Goal: Task Accomplishment & Management: Manage account settings

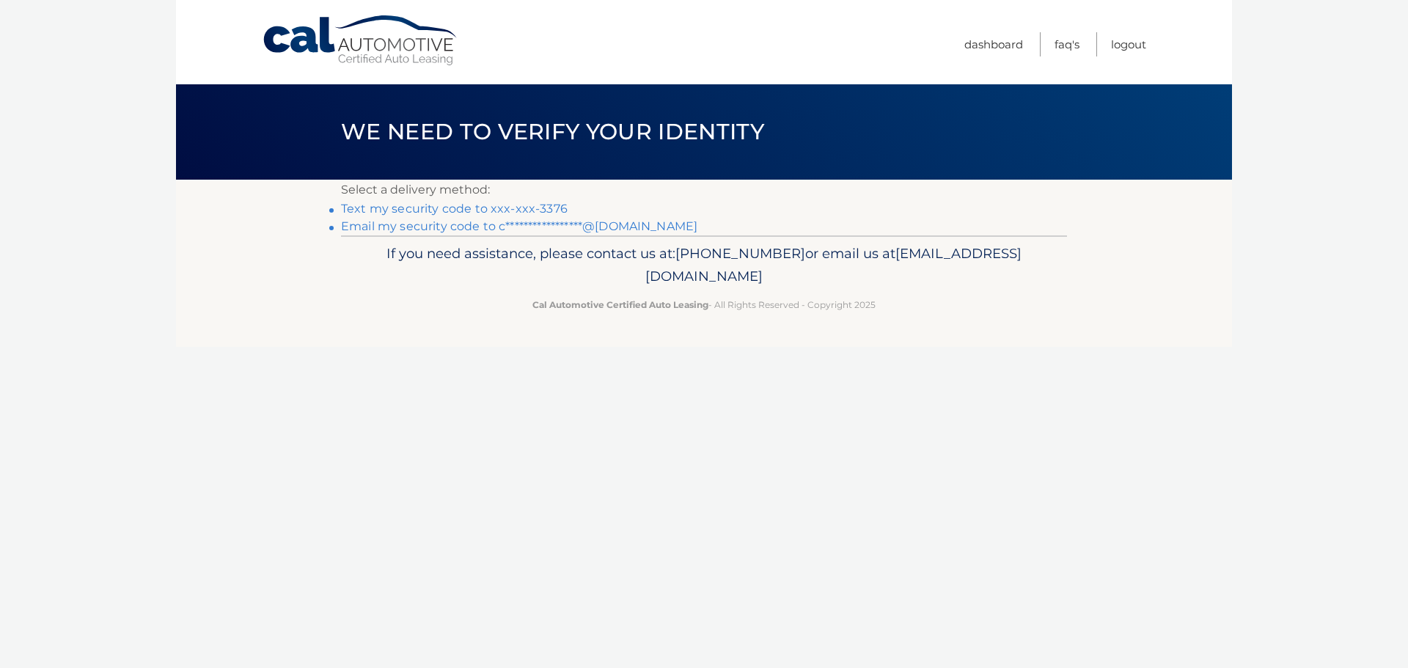
click at [523, 208] on link "Text my security code to xxx-xxx-3376" at bounding box center [454, 209] width 227 height 14
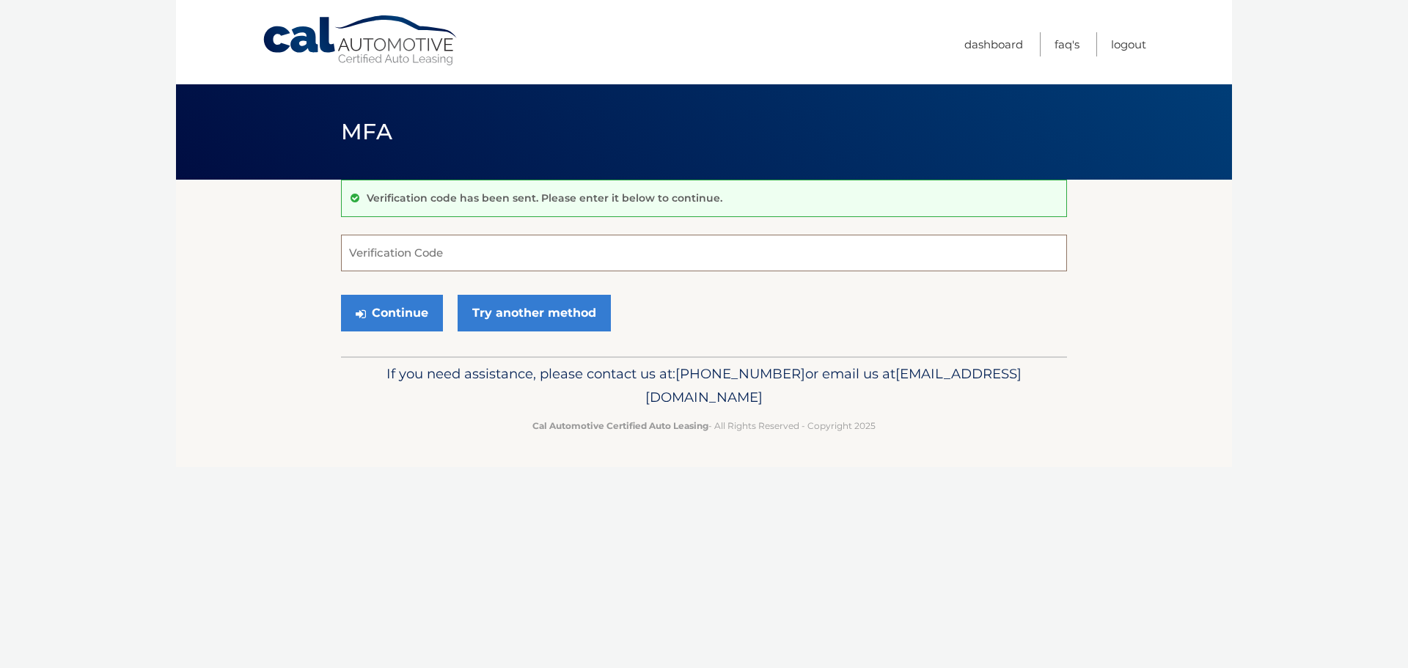
click at [577, 243] on input "Verification Code" at bounding box center [704, 253] width 726 height 37
type input "029097"
click at [341, 295] on button "Continue" at bounding box center [392, 313] width 102 height 37
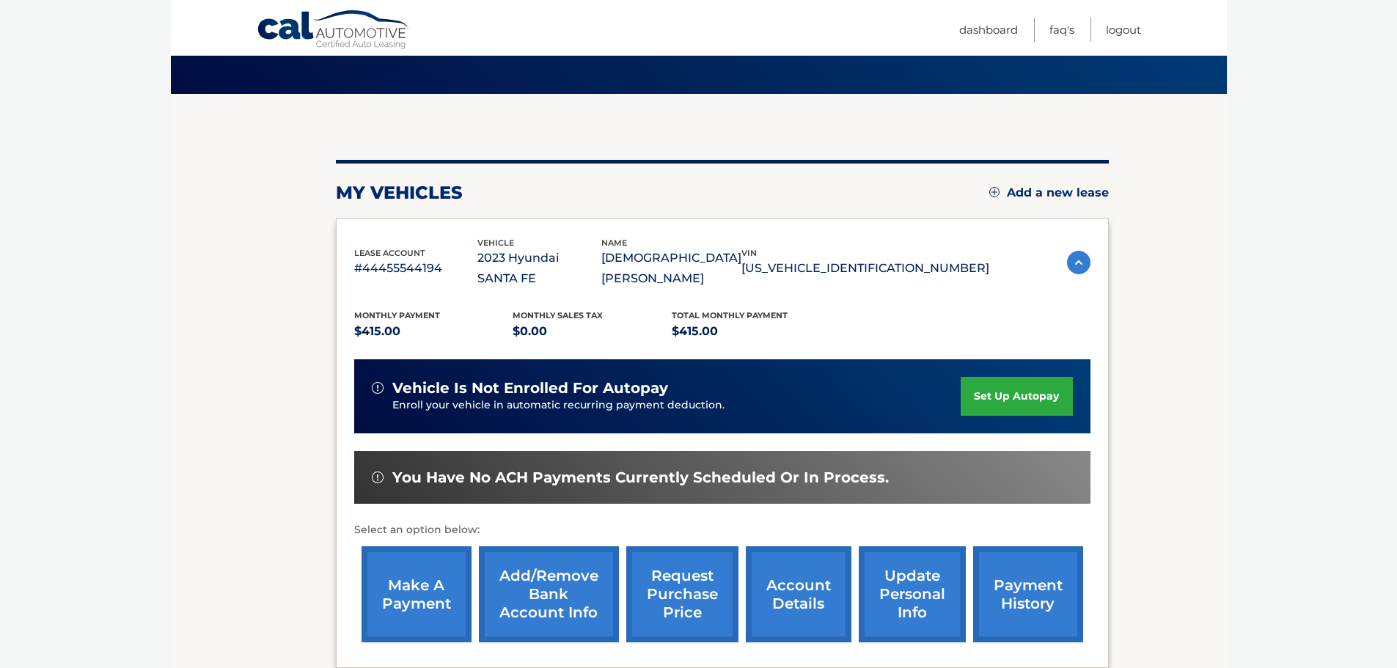
scroll to position [220, 0]
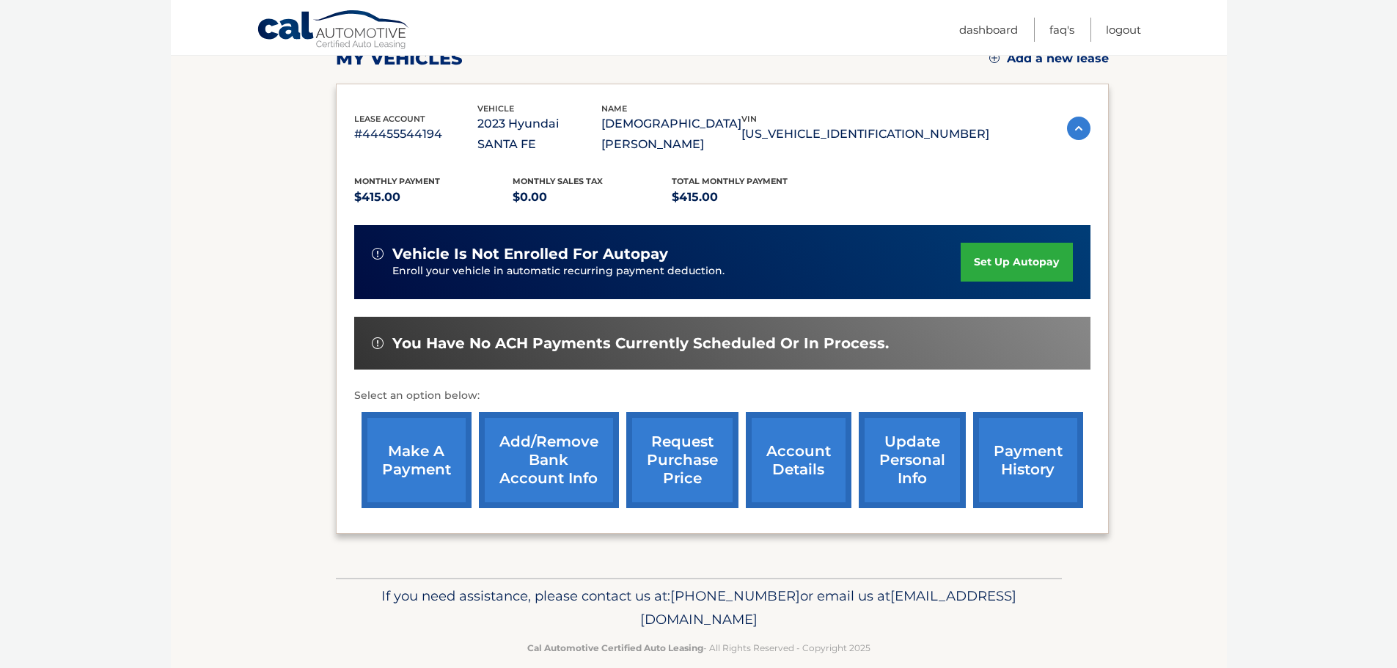
click at [435, 434] on link "make a payment" at bounding box center [416, 460] width 110 height 96
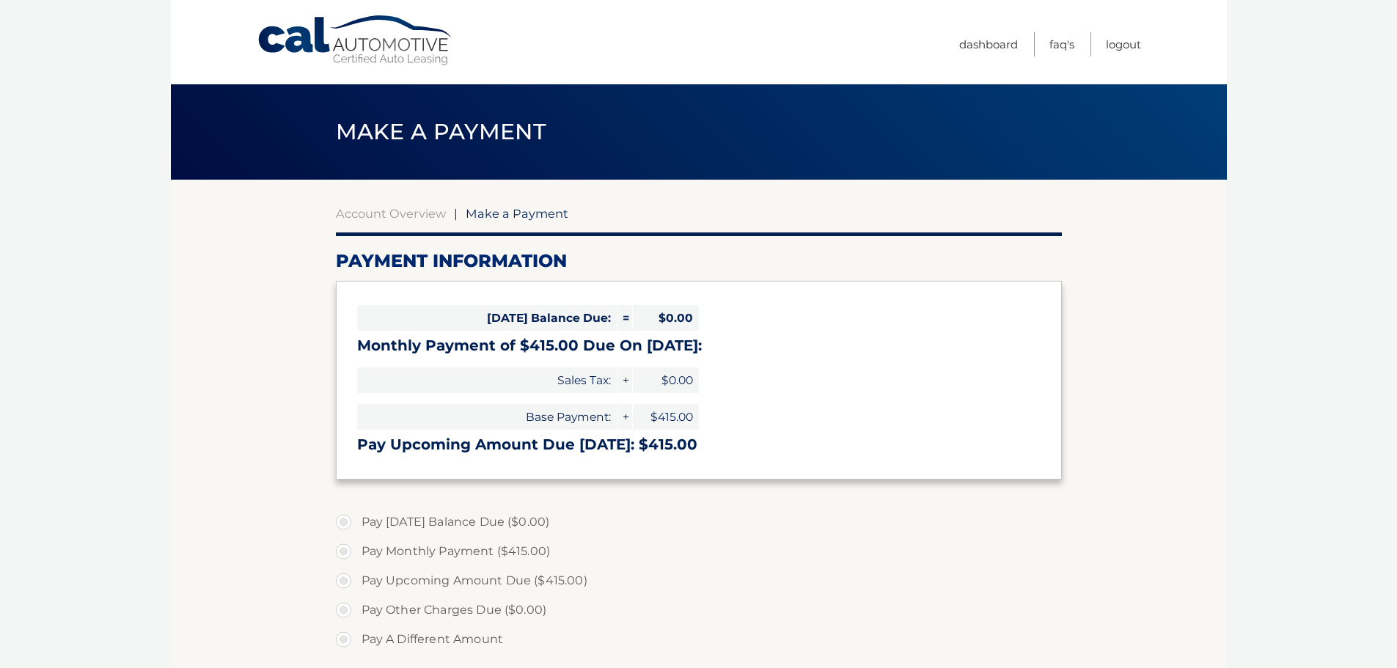
select select "ODA2ZDdjNDktZmVjNi00MDdmLWIwYzgtYThhYzJiNGZiYmM5"
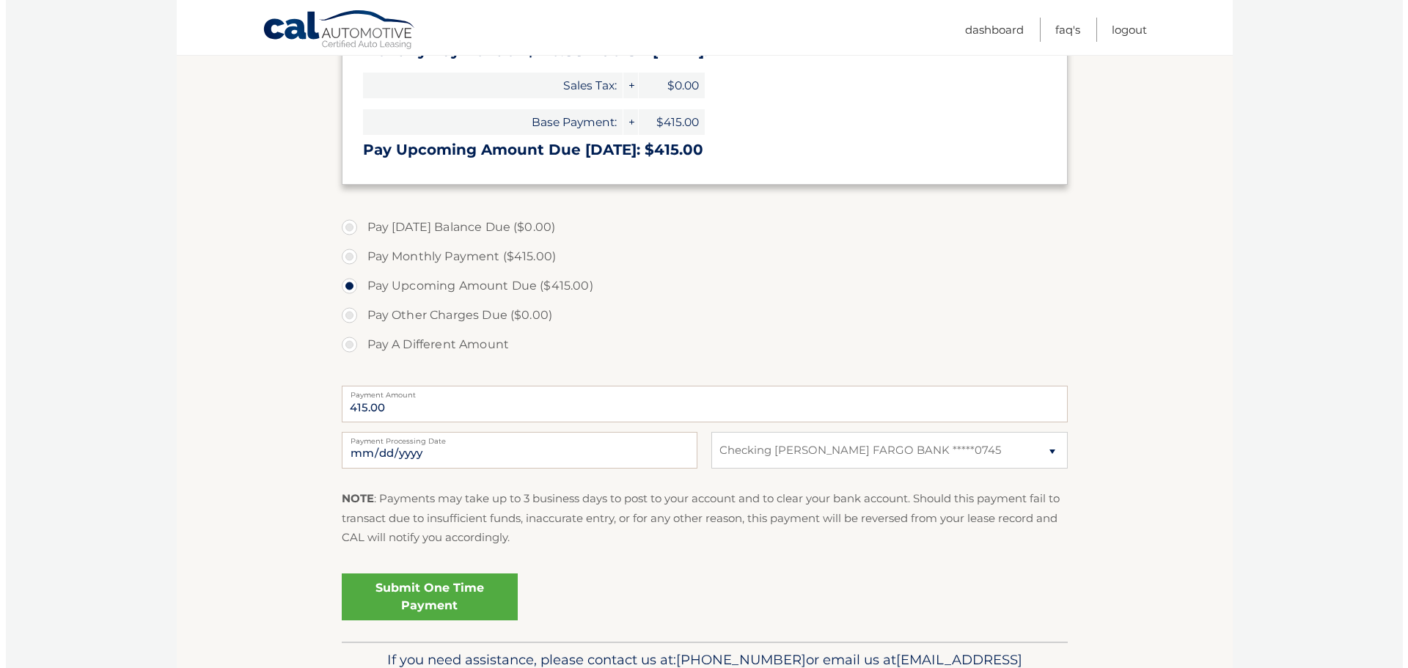
scroll to position [367, 0]
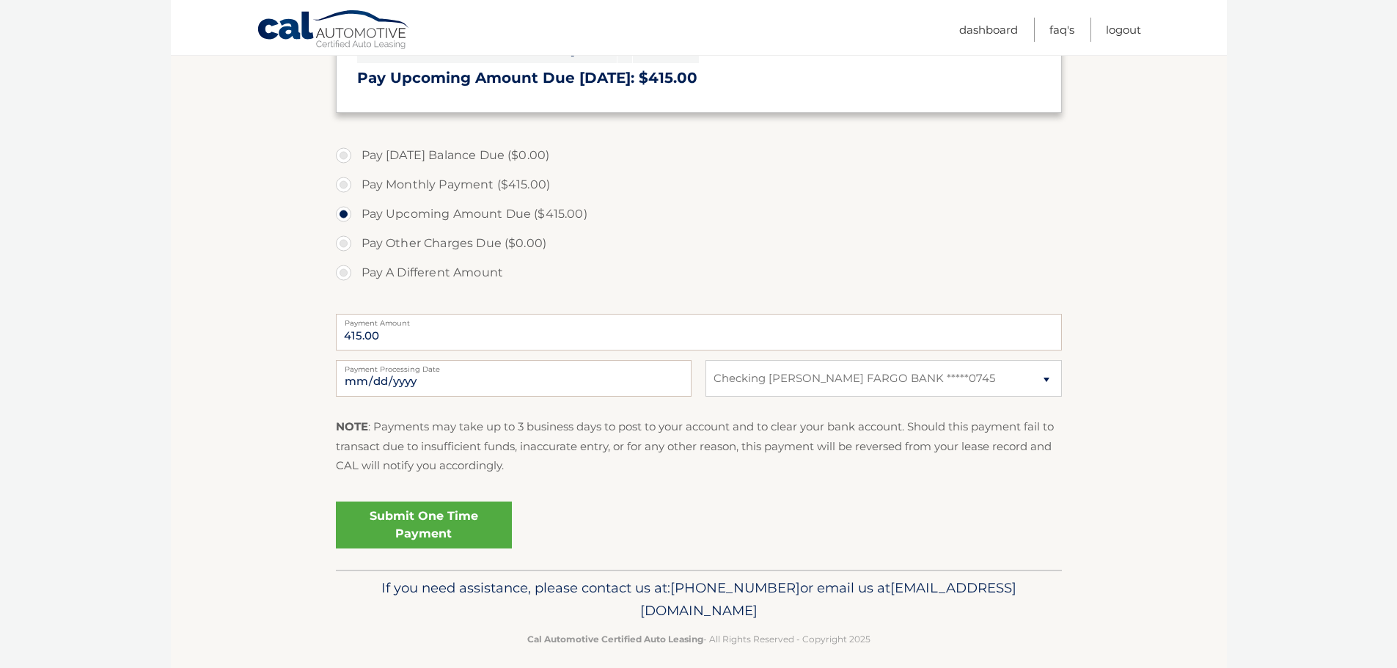
click at [476, 517] on link "Submit One Time Payment" at bounding box center [424, 524] width 176 height 47
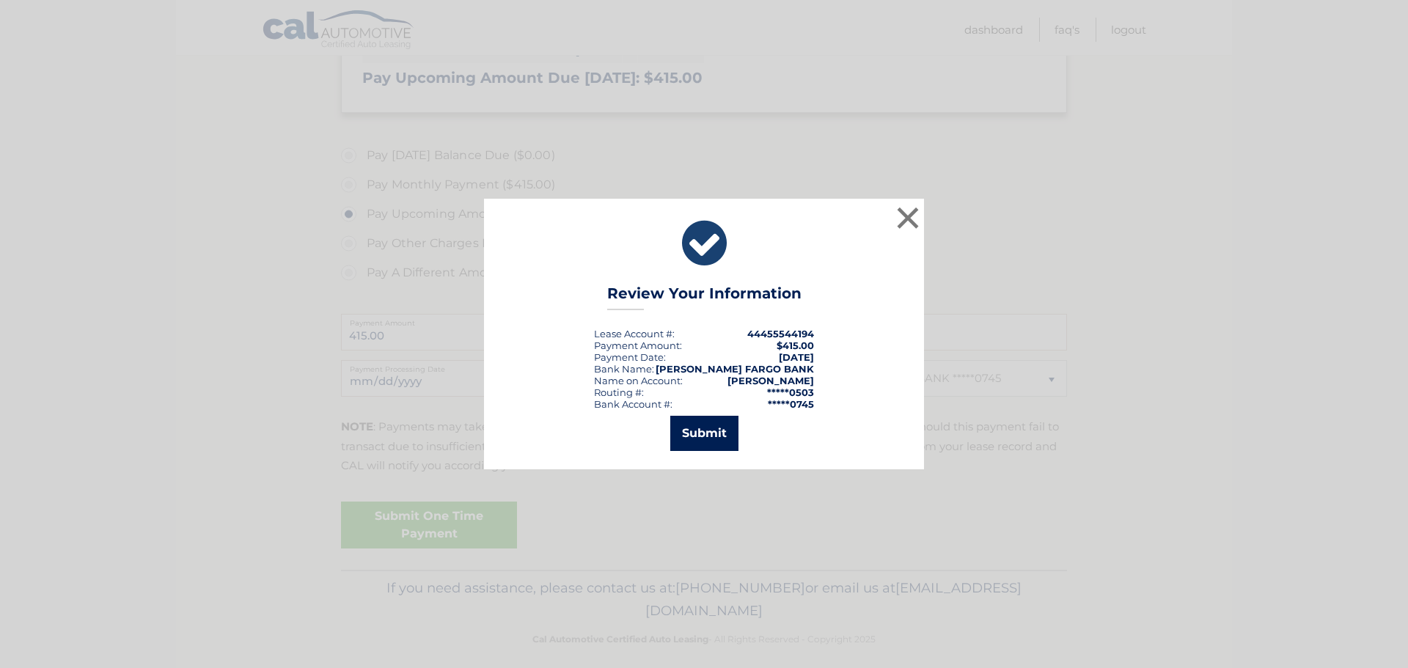
click at [692, 444] on button "Submit" at bounding box center [704, 433] width 68 height 35
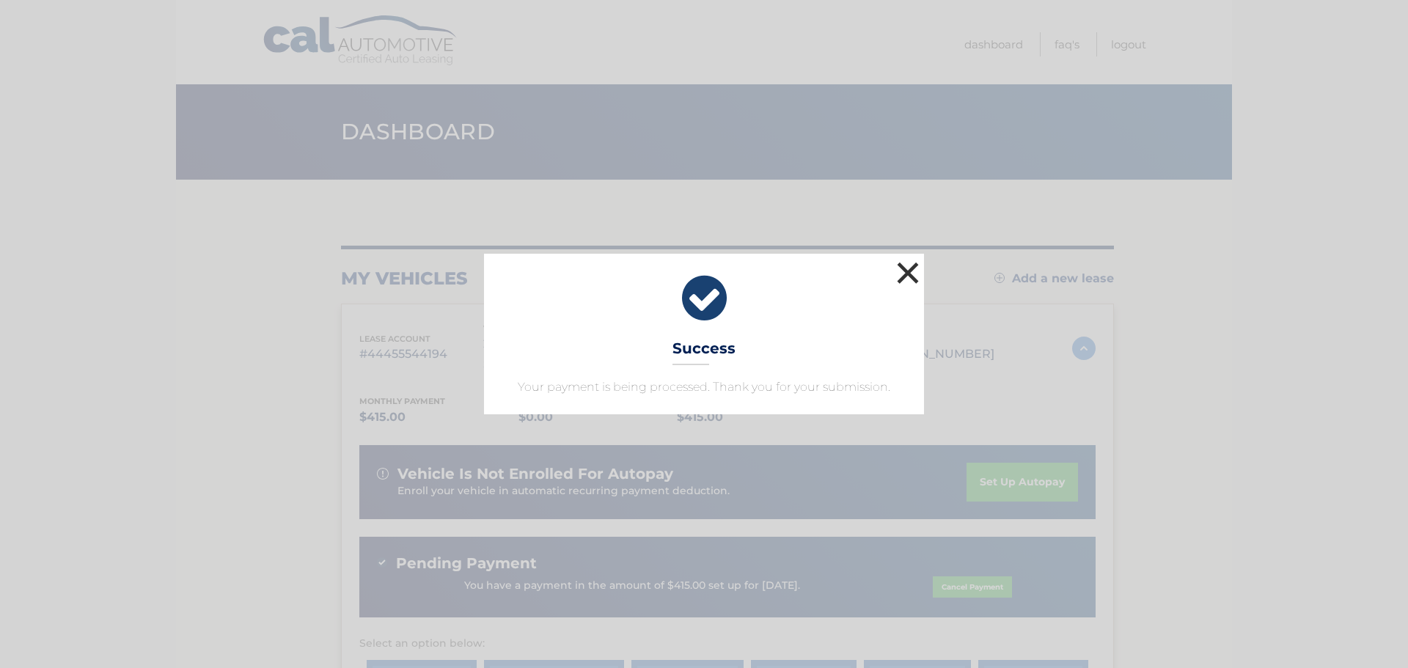
click at [915, 266] on button "×" at bounding box center [907, 272] width 29 height 29
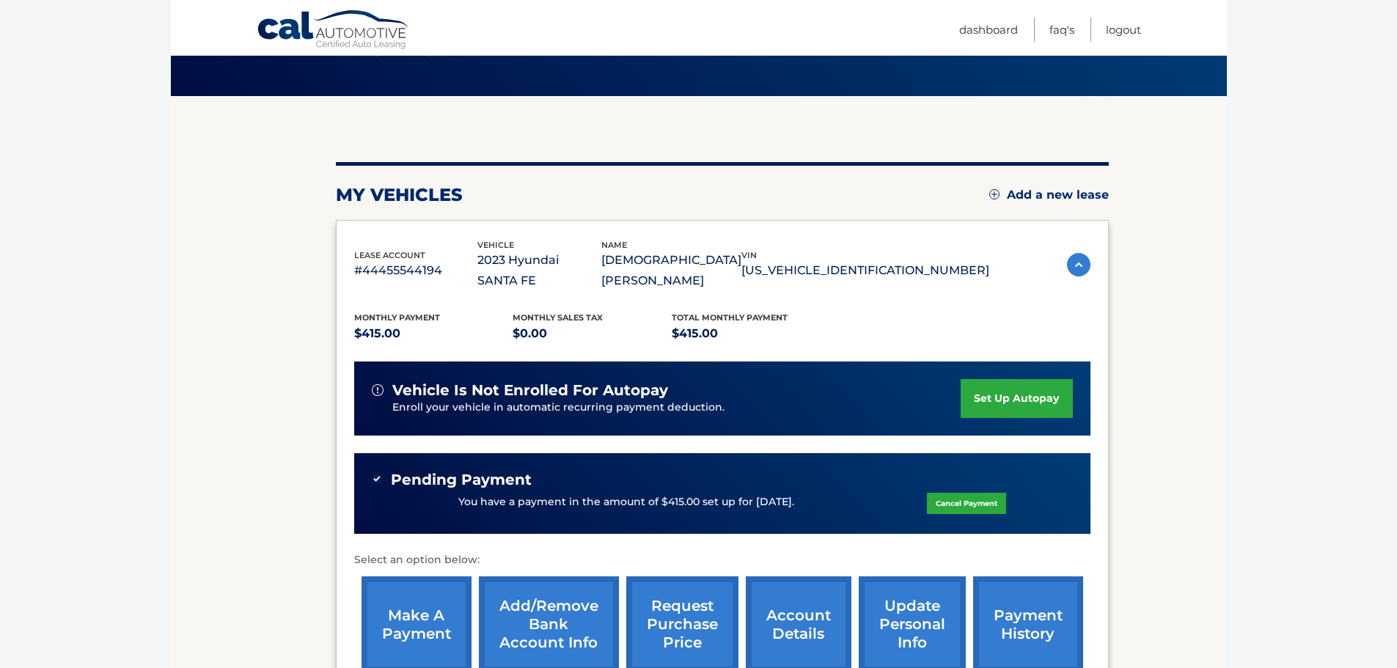
scroll to position [73, 0]
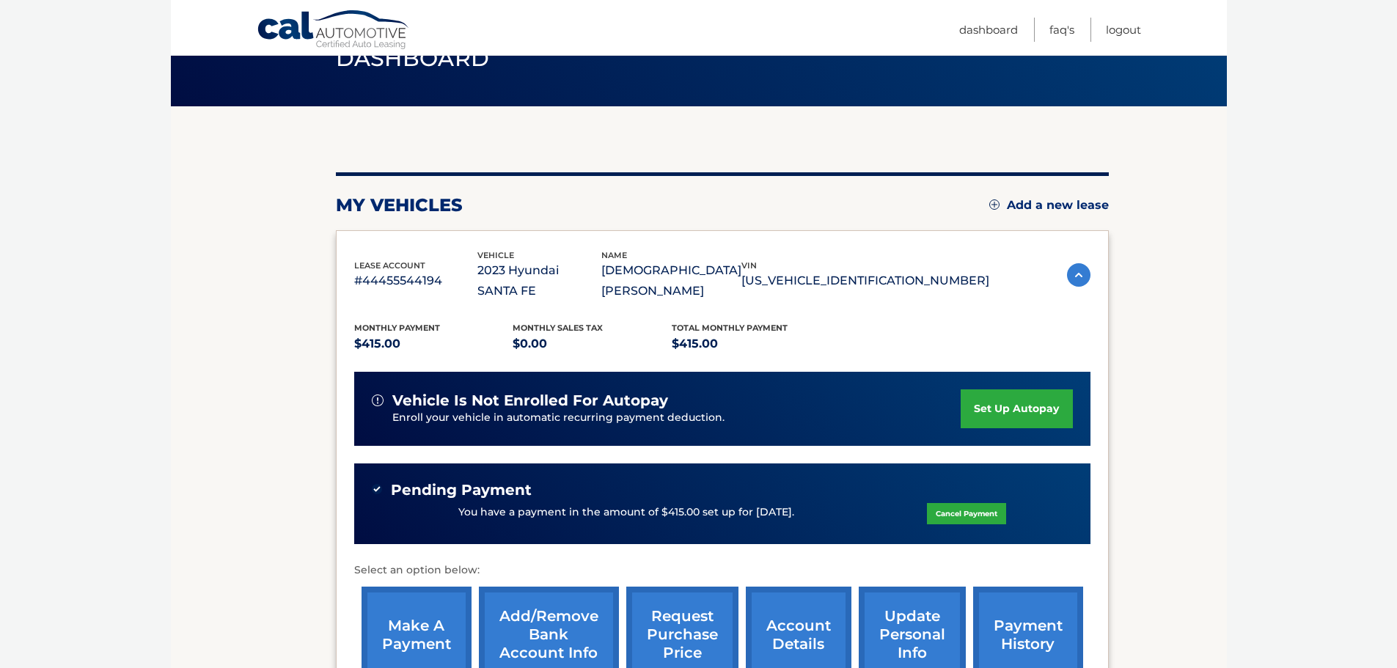
click at [372, 334] on p "$415.00" at bounding box center [433, 344] width 159 height 21
click at [1073, 264] on img at bounding box center [1078, 274] width 23 height 23
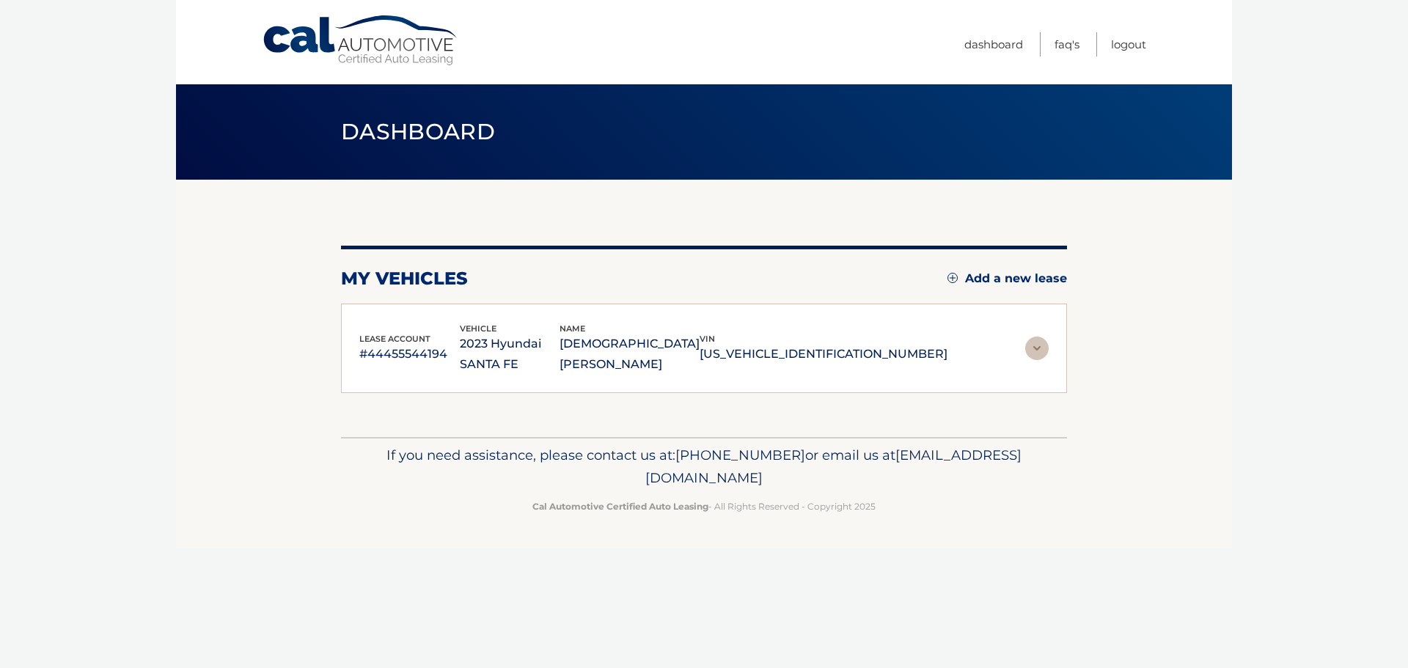
click at [1038, 337] on img at bounding box center [1036, 348] width 23 height 23
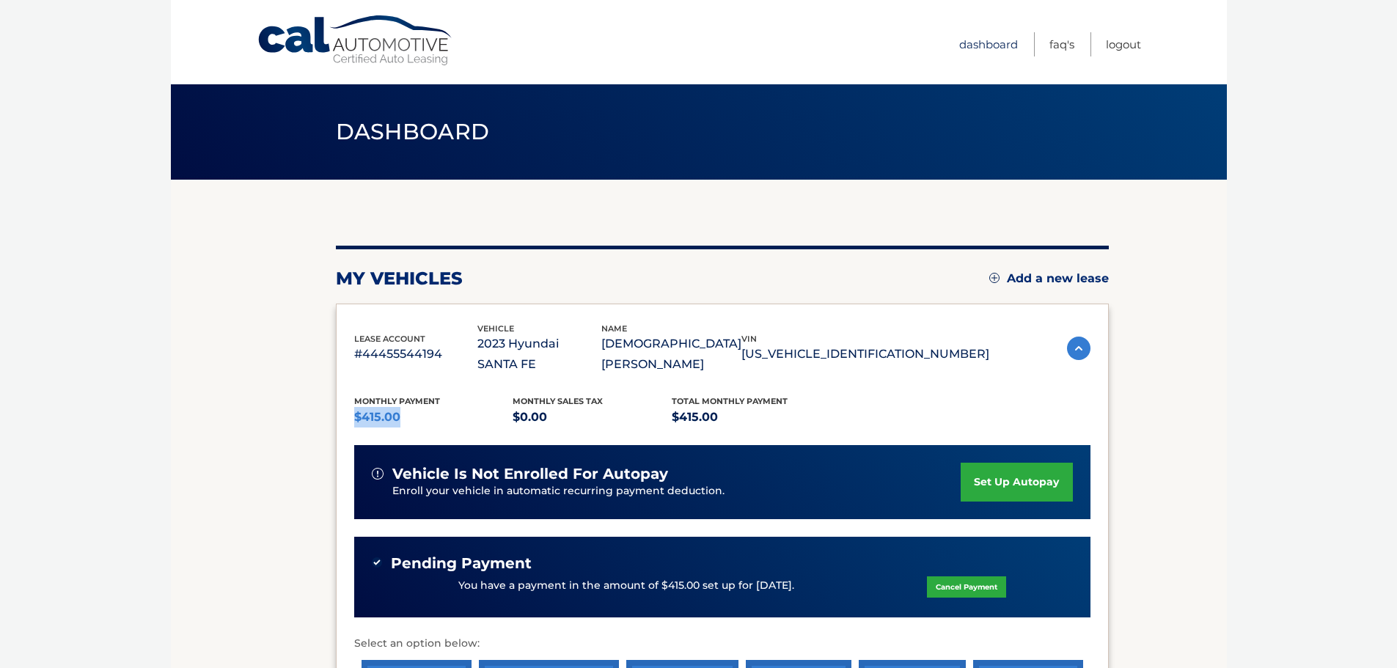
click at [993, 49] on link "Dashboard" at bounding box center [988, 44] width 59 height 24
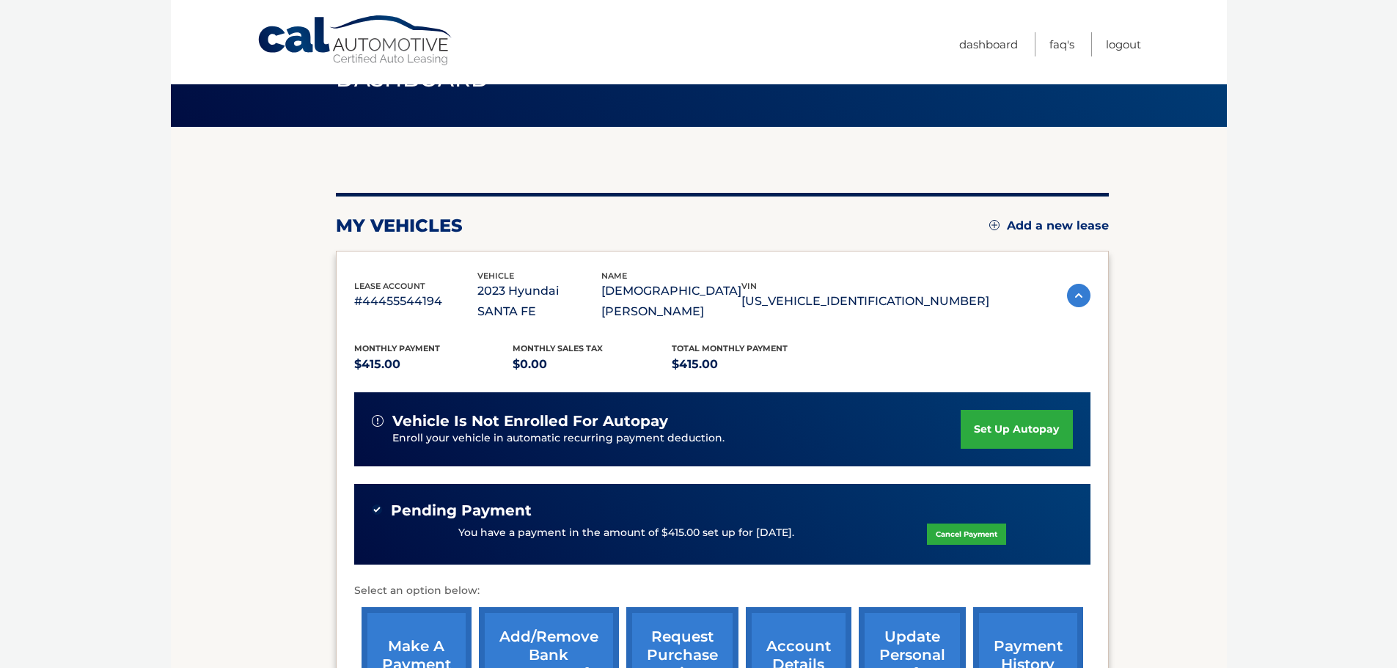
scroll to position [249, 0]
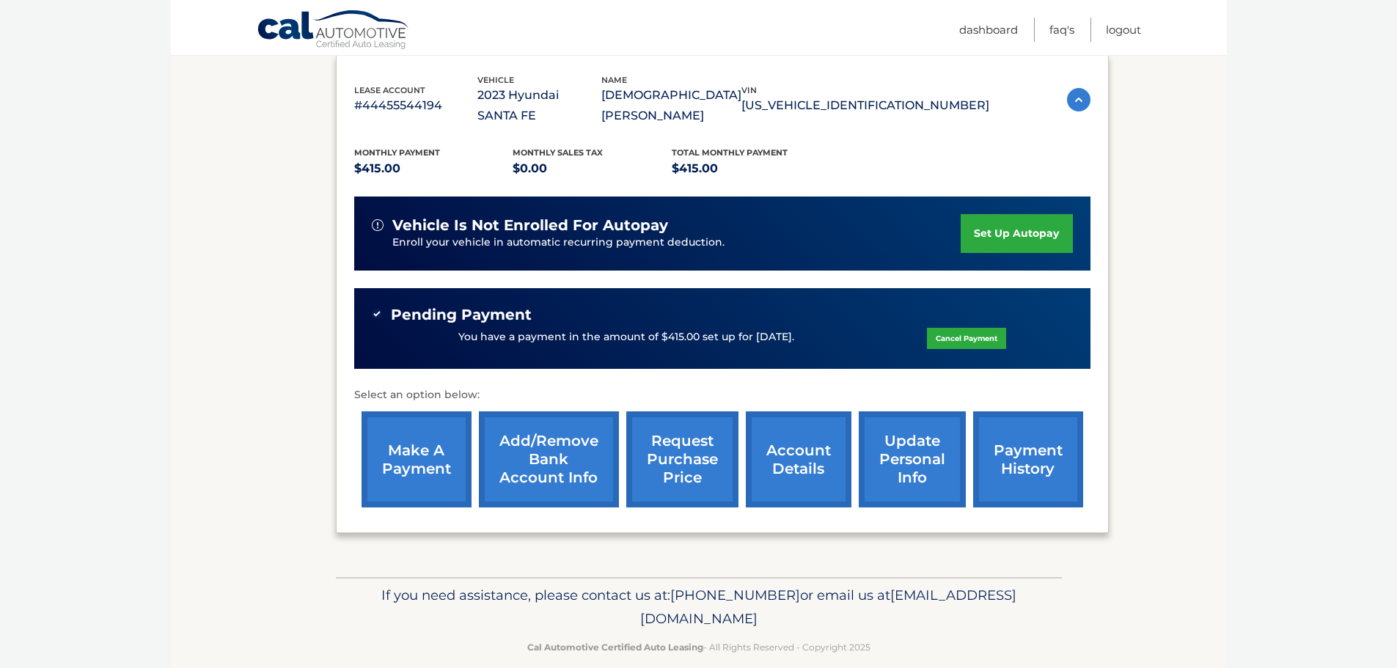
click at [887, 446] on link "update personal info" at bounding box center [912, 459] width 107 height 96
click at [822, 427] on link "account details" at bounding box center [799, 459] width 106 height 96
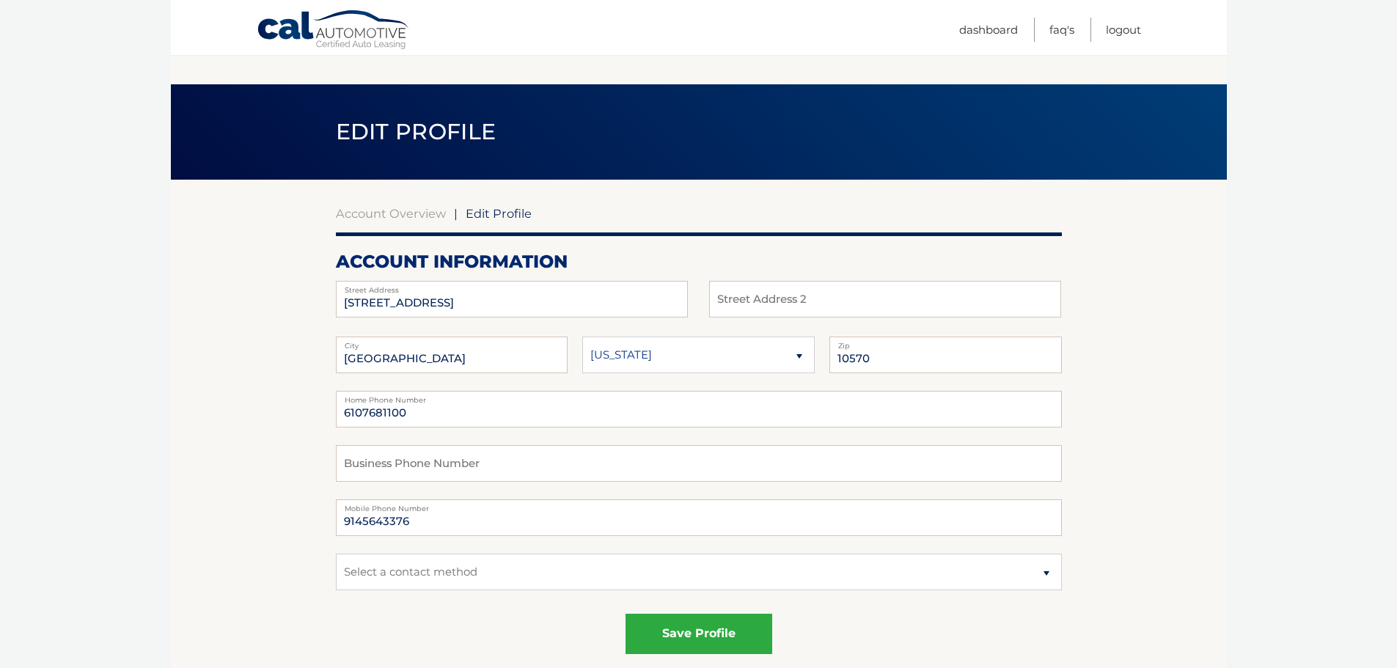
scroll to position [367, 0]
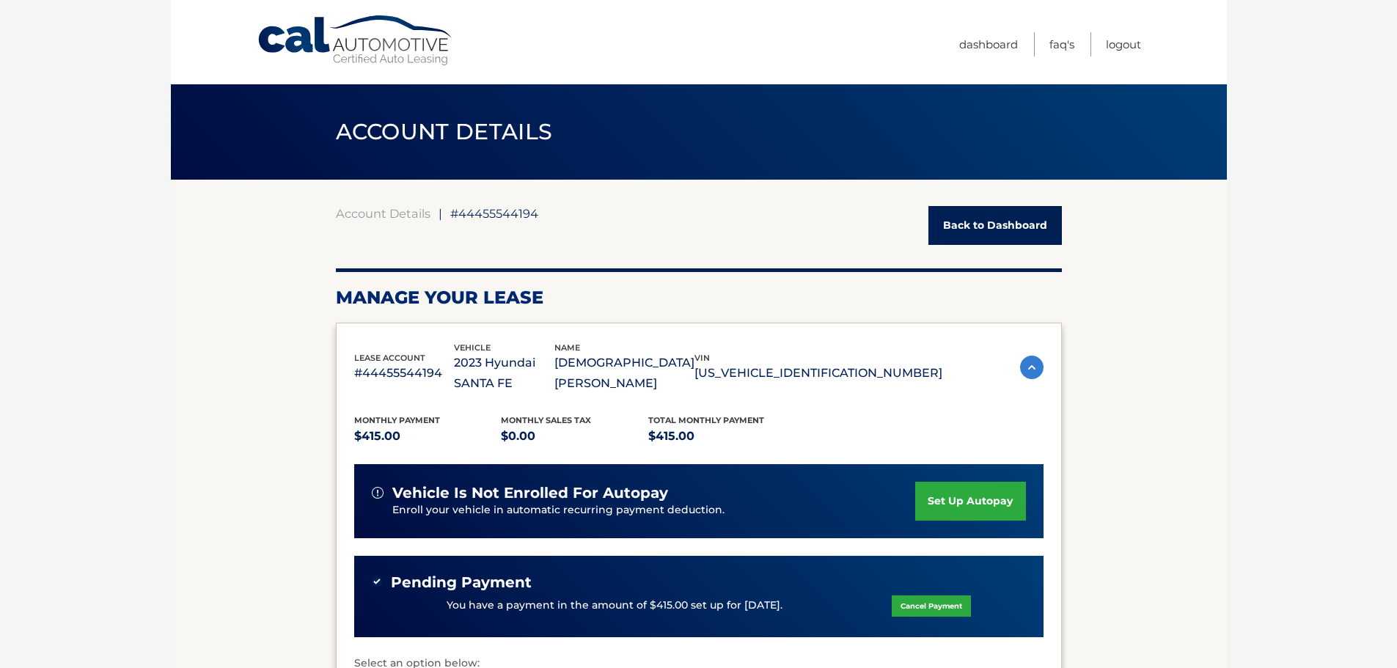
scroll to position [367, 0]
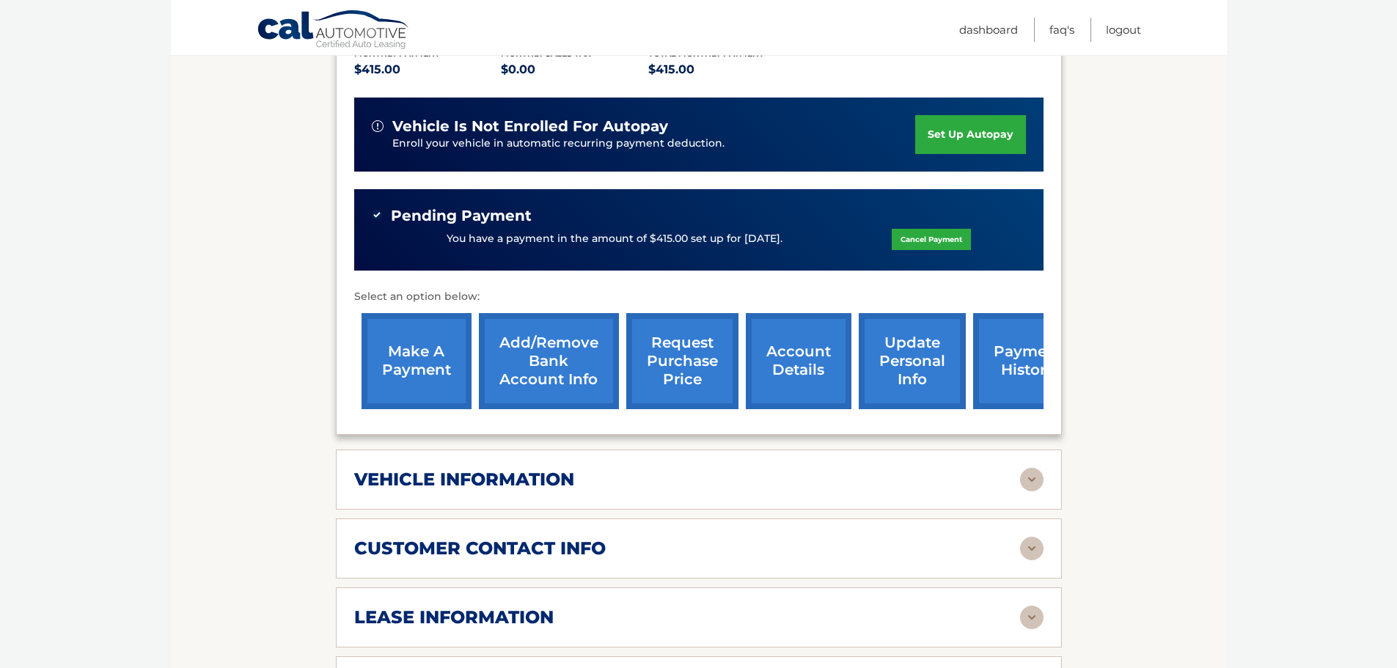
click at [537, 468] on h2 "vehicle information" at bounding box center [464, 479] width 220 height 22
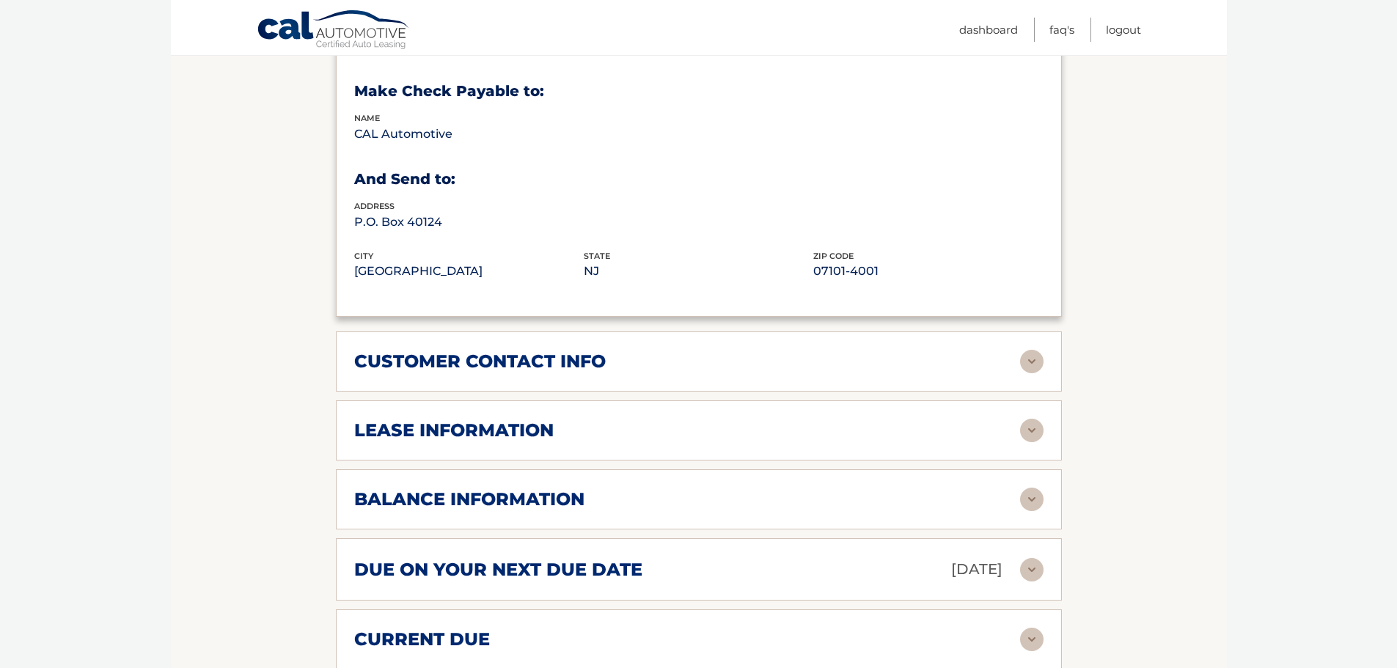
scroll to position [1026, 0]
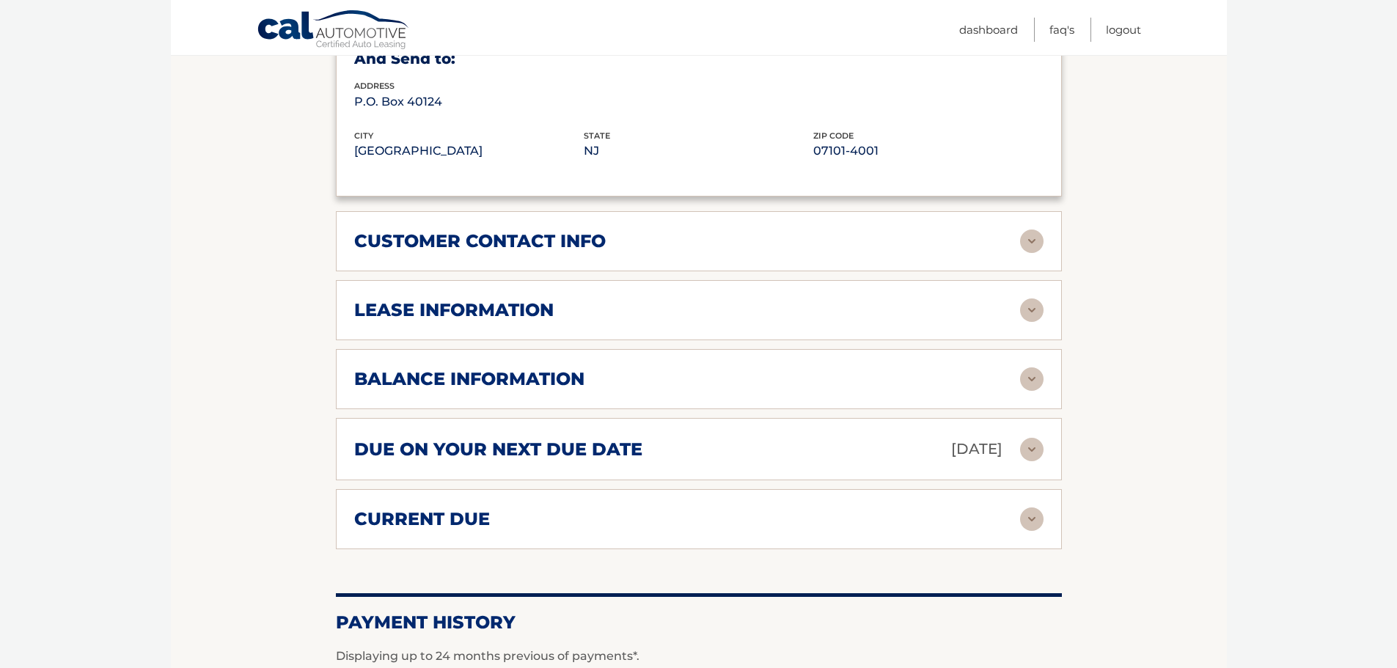
click at [537, 232] on div "customer contact info" at bounding box center [698, 240] width 689 height 23
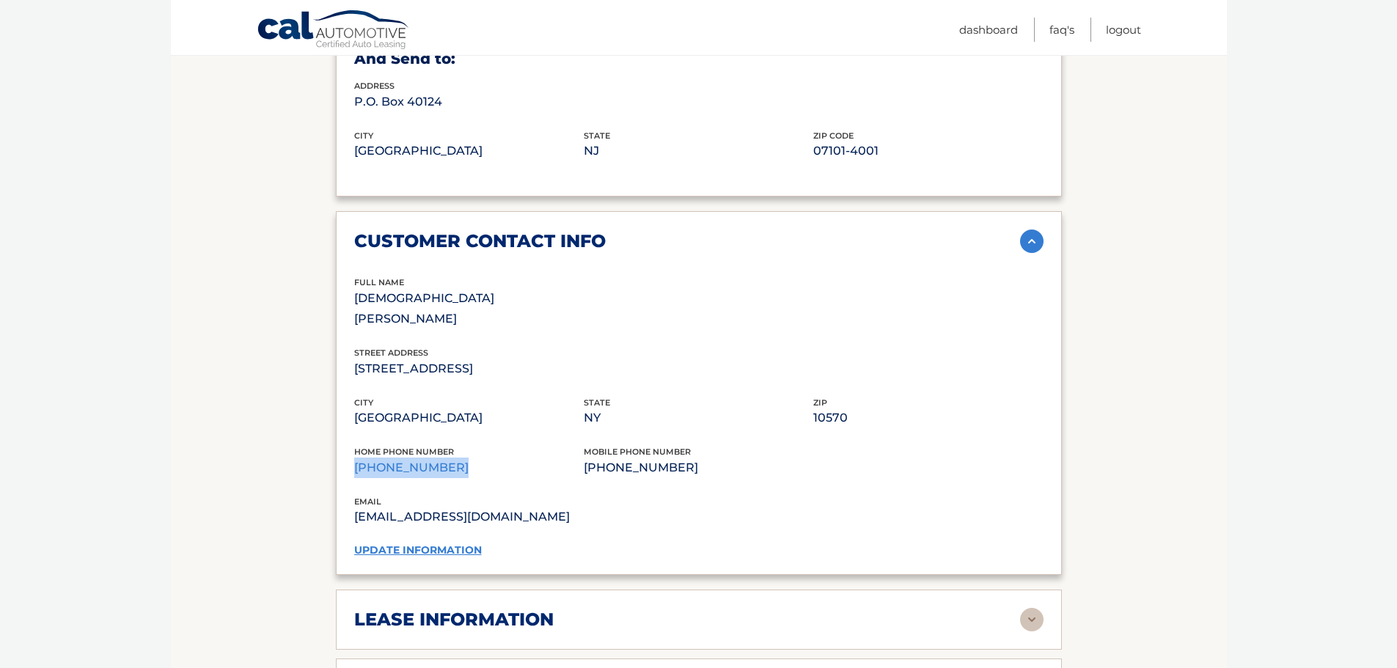
drag, startPoint x: 350, startPoint y: 437, endPoint x: 468, endPoint y: 436, distance: 117.3
click at [468, 436] on div "customer contact info full name CHRISTIAN MONTIEL street address 399 OLD SLEEPY…" at bounding box center [699, 393] width 726 height 364
click at [444, 543] on link "update information" at bounding box center [418, 549] width 128 height 13
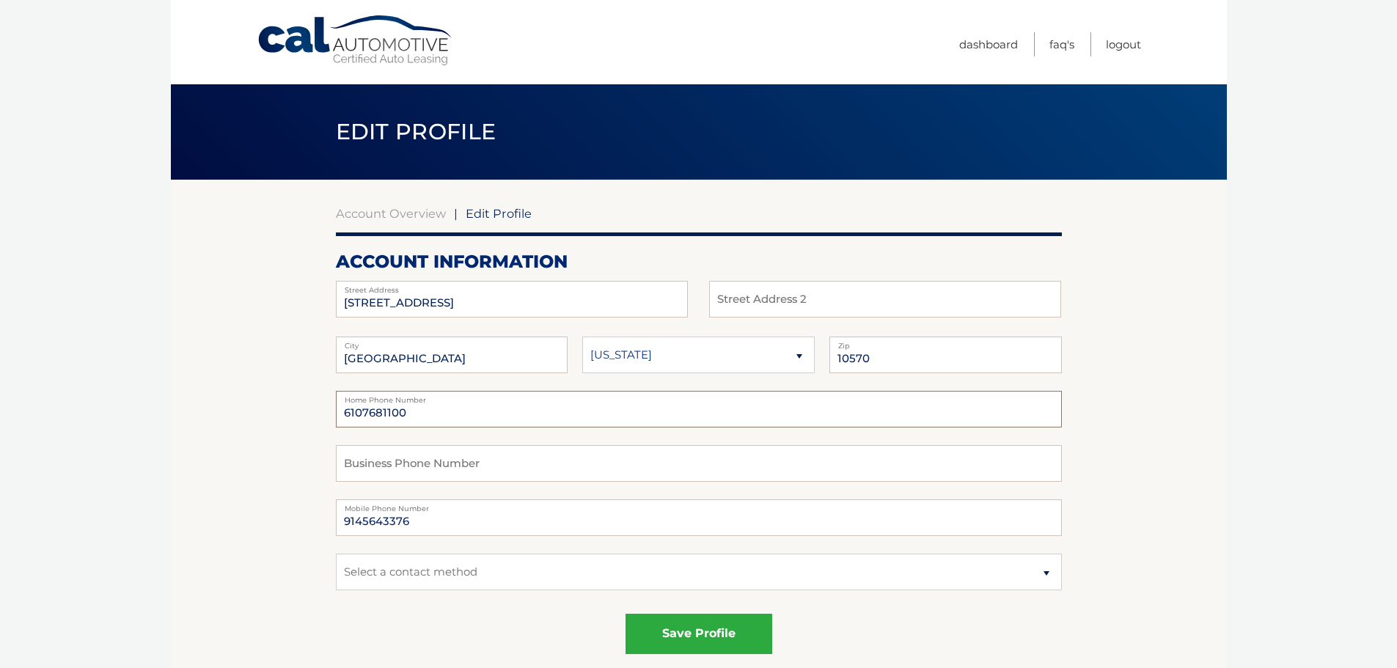
drag, startPoint x: 188, startPoint y: 402, endPoint x: 134, endPoint y: 389, distance: 55.7
click at [152, 393] on body "Cal Automotive Menu Dashboard FAQ's Logout | Zip" at bounding box center [698, 334] width 1397 height 668
type input "9145643376"
click at [676, 628] on button "save profile" at bounding box center [698, 634] width 147 height 40
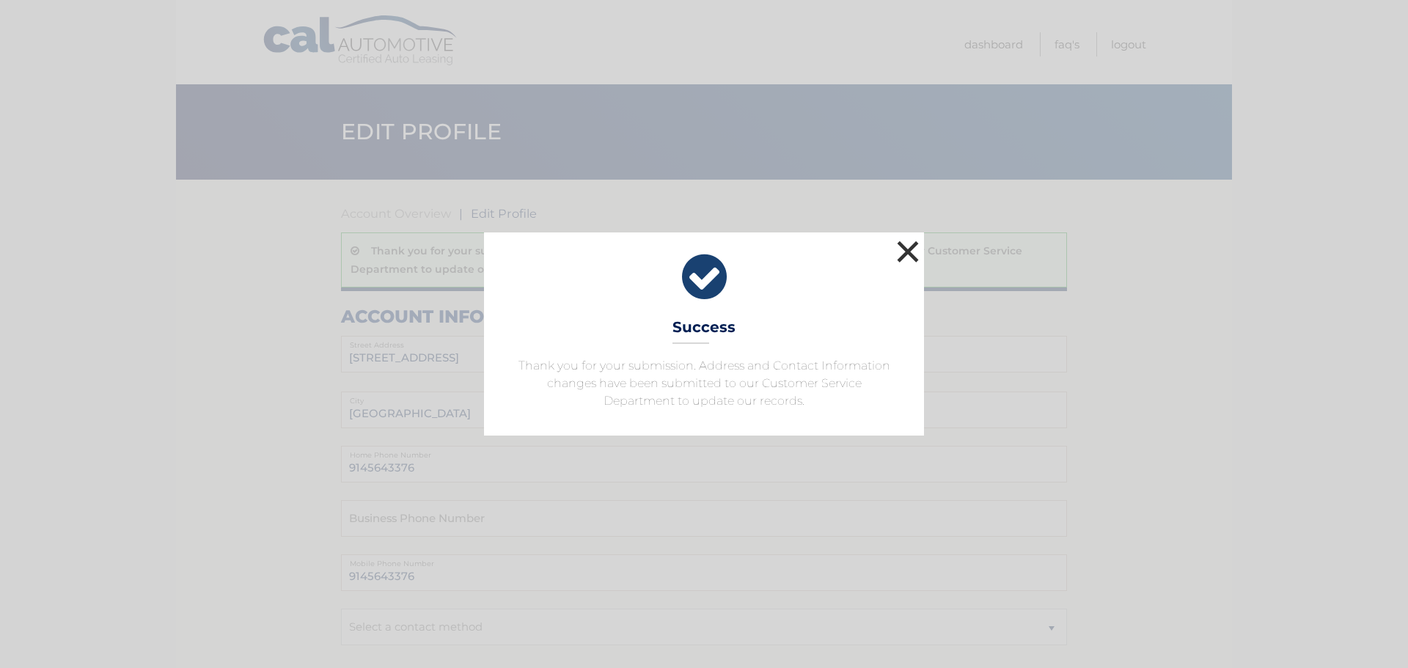
click at [913, 249] on button "×" at bounding box center [907, 251] width 29 height 29
click at [913, 247] on button "×" at bounding box center [907, 251] width 29 height 29
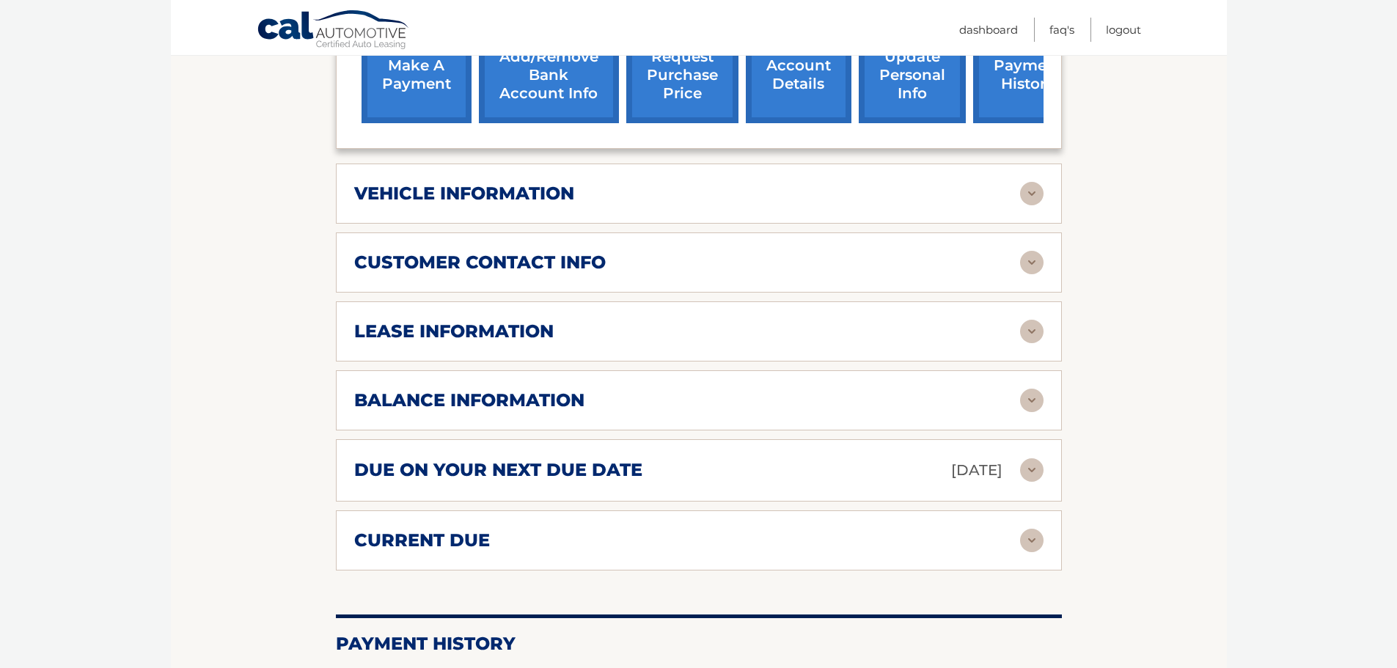
scroll to position [447, 0]
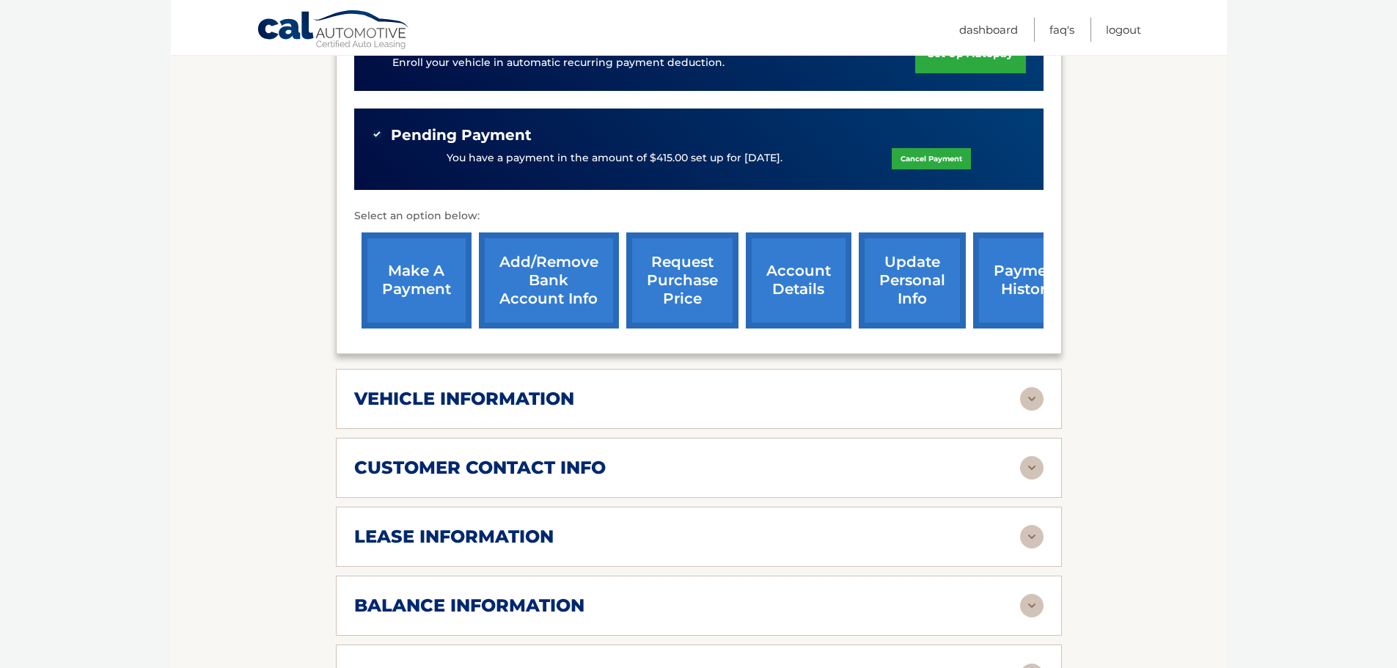
click at [452, 468] on div "customer contact info full name [PERSON_NAME] street address [STREET_ADDRESS] c…" at bounding box center [699, 468] width 726 height 60
click at [463, 457] on h2 "customer contact info" at bounding box center [479, 468] width 251 height 22
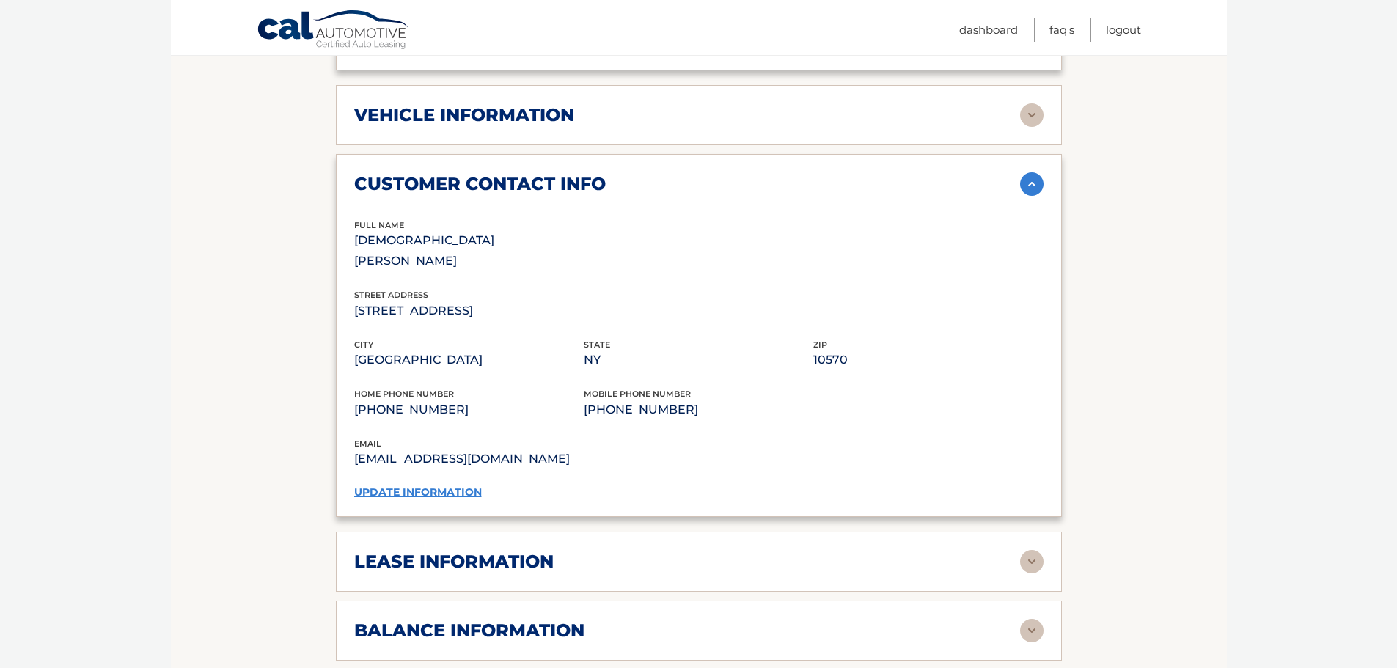
scroll to position [740, 0]
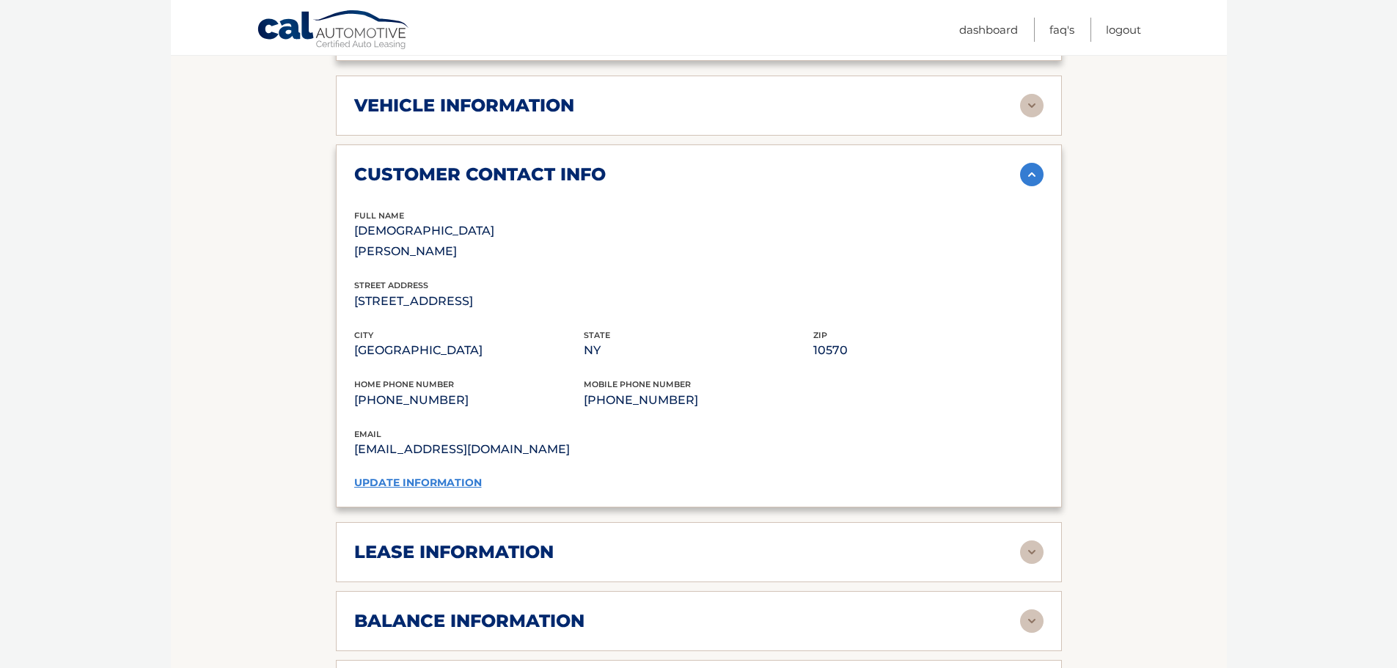
click at [510, 541] on h2 "lease information" at bounding box center [453, 552] width 199 height 22
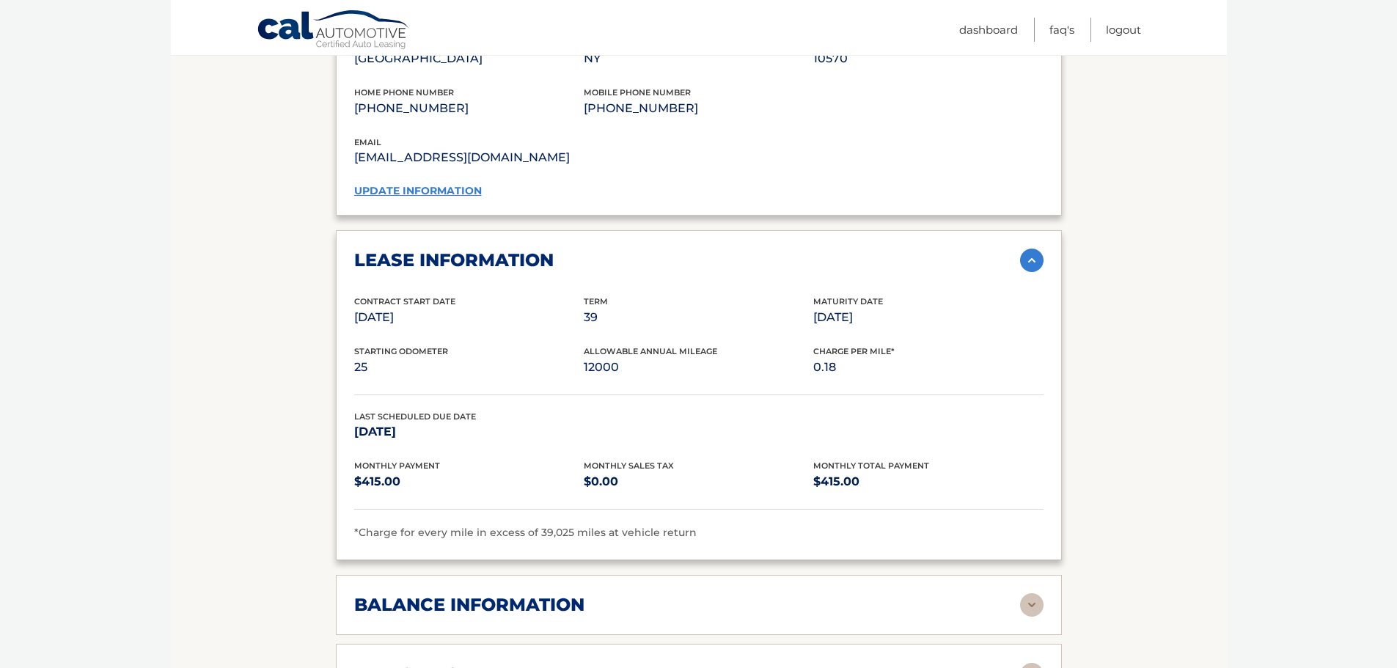
scroll to position [1034, 0]
click at [478, 592] on h2 "balance information" at bounding box center [469, 603] width 230 height 22
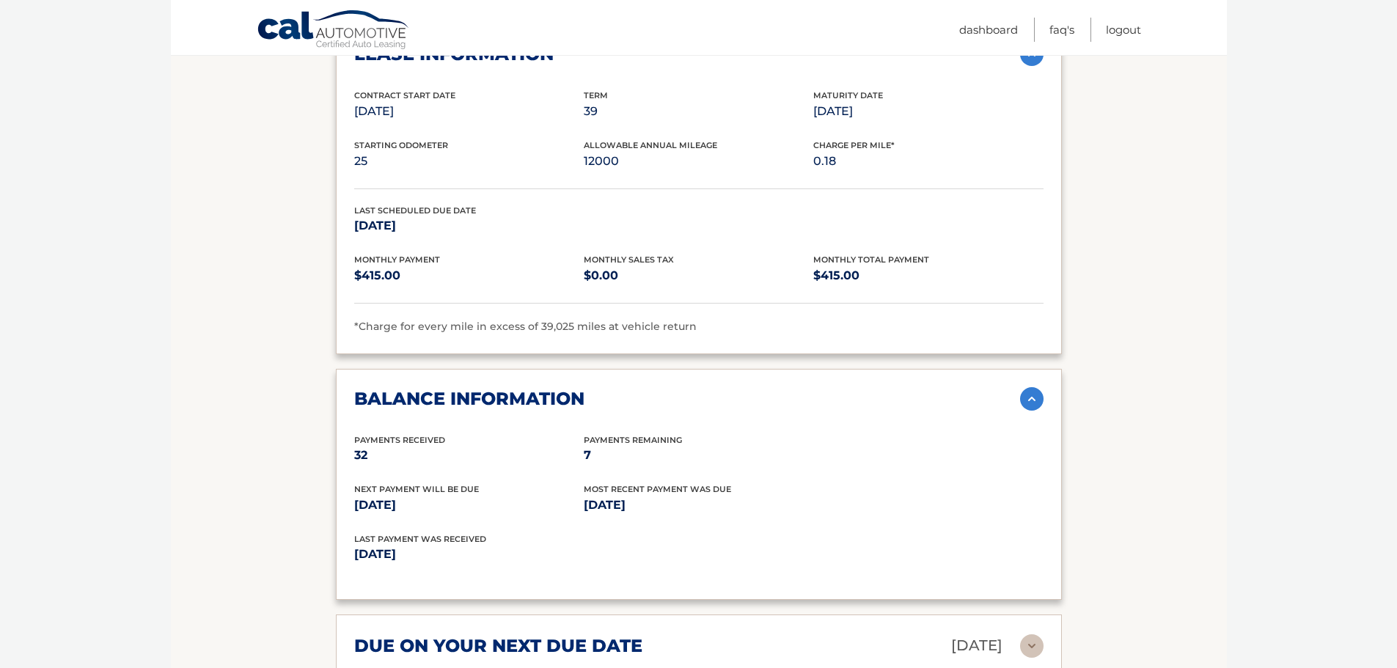
scroll to position [1400, 0]
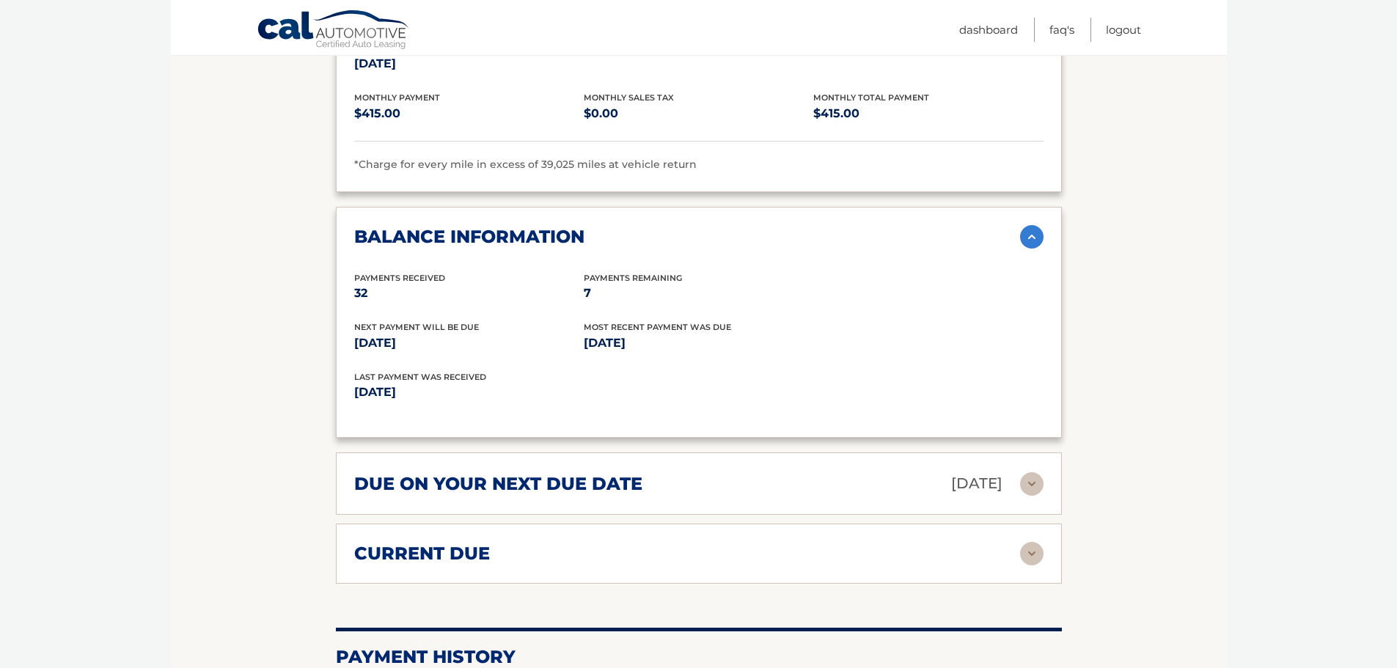
drag, startPoint x: 357, startPoint y: 250, endPoint x: 630, endPoint y: 249, distance: 272.7
click at [630, 271] on div "Payments Received 32 Payments Remaining 7" at bounding box center [698, 296] width 689 height 50
click at [630, 283] on p "7" at bounding box center [698, 293] width 229 height 21
click at [638, 473] on h2 "due on your next due date" at bounding box center [498, 484] width 288 height 22
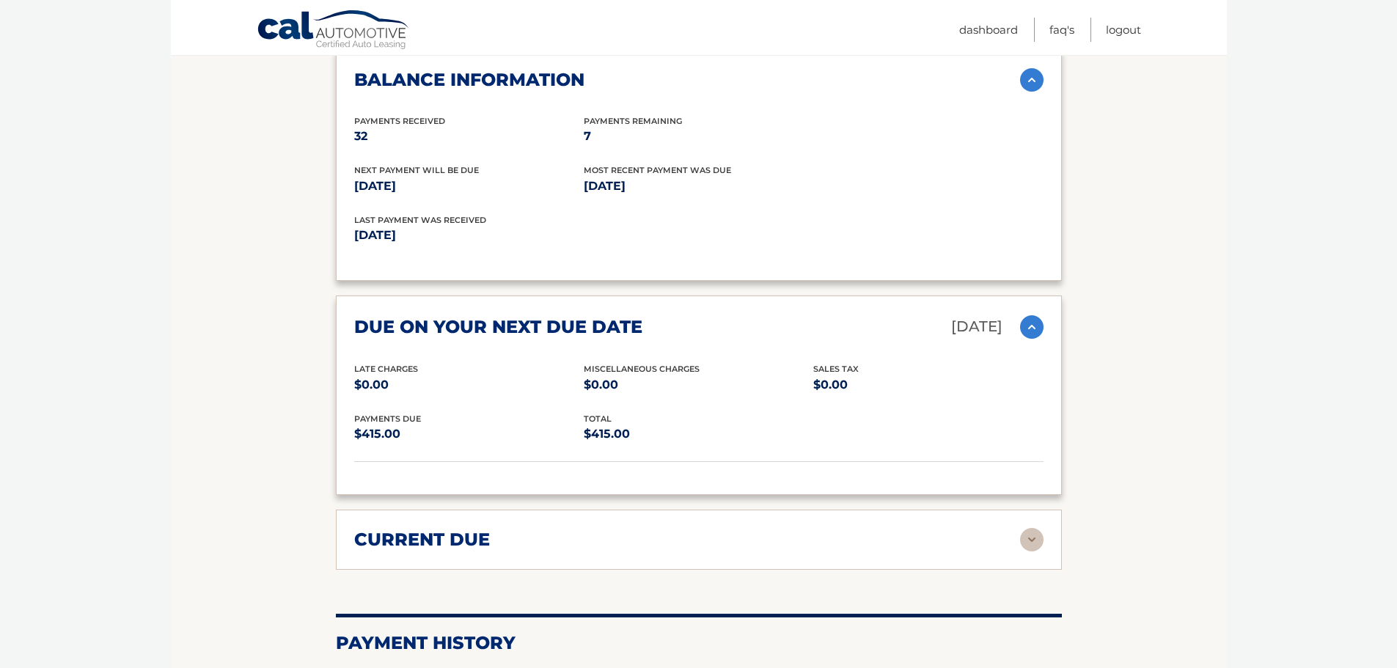
scroll to position [1694, 0]
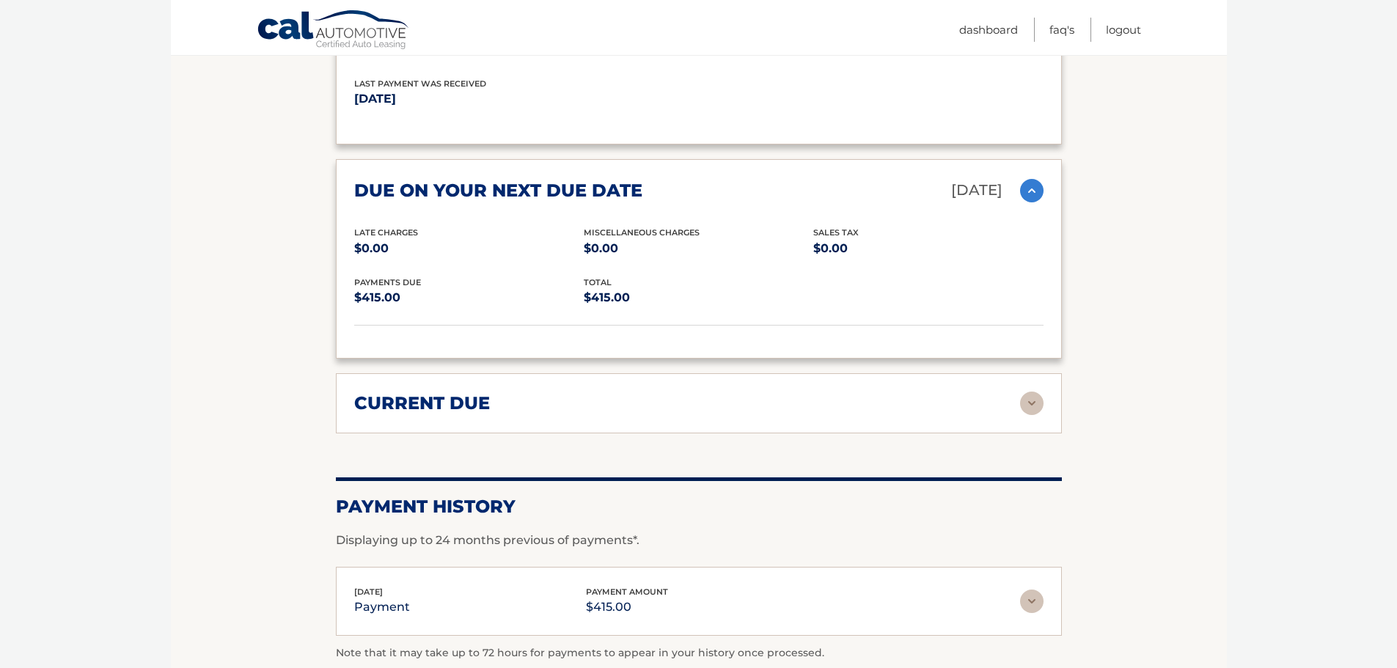
click at [622, 392] on div "current due" at bounding box center [687, 403] width 666 height 22
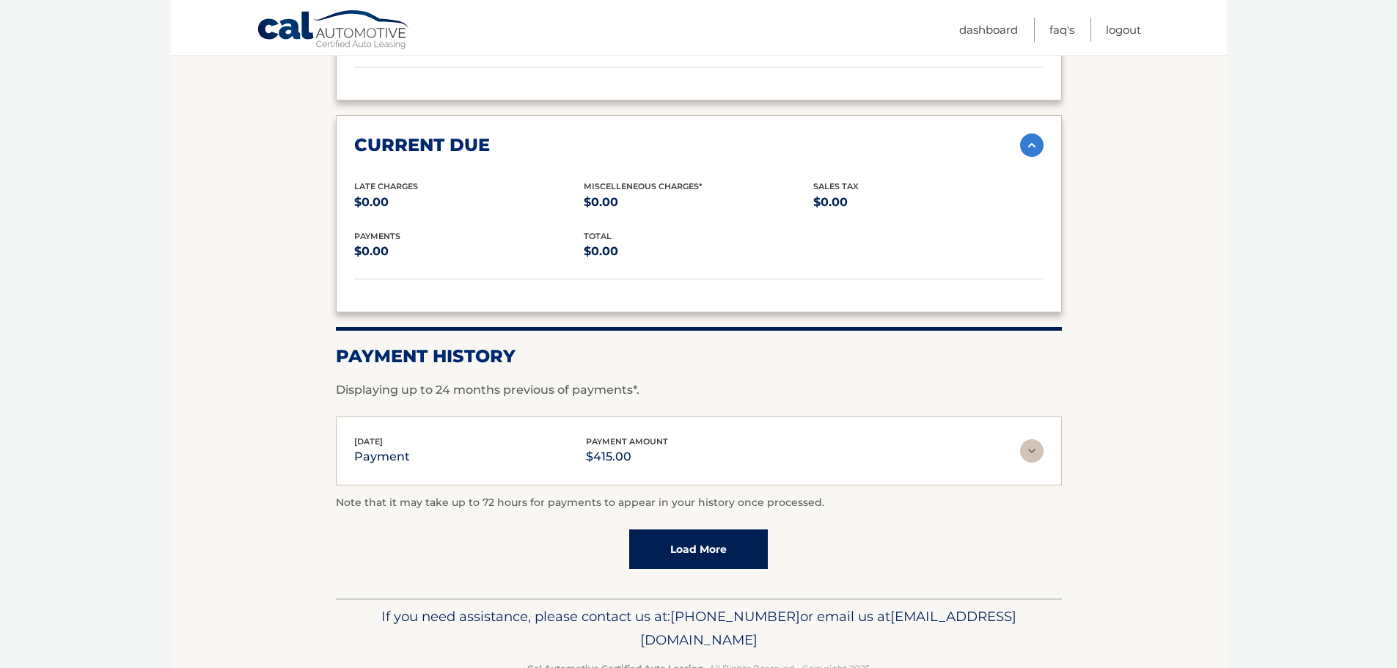
scroll to position [1952, 0]
click at [691, 529] on link "Load More" at bounding box center [698, 549] width 139 height 40
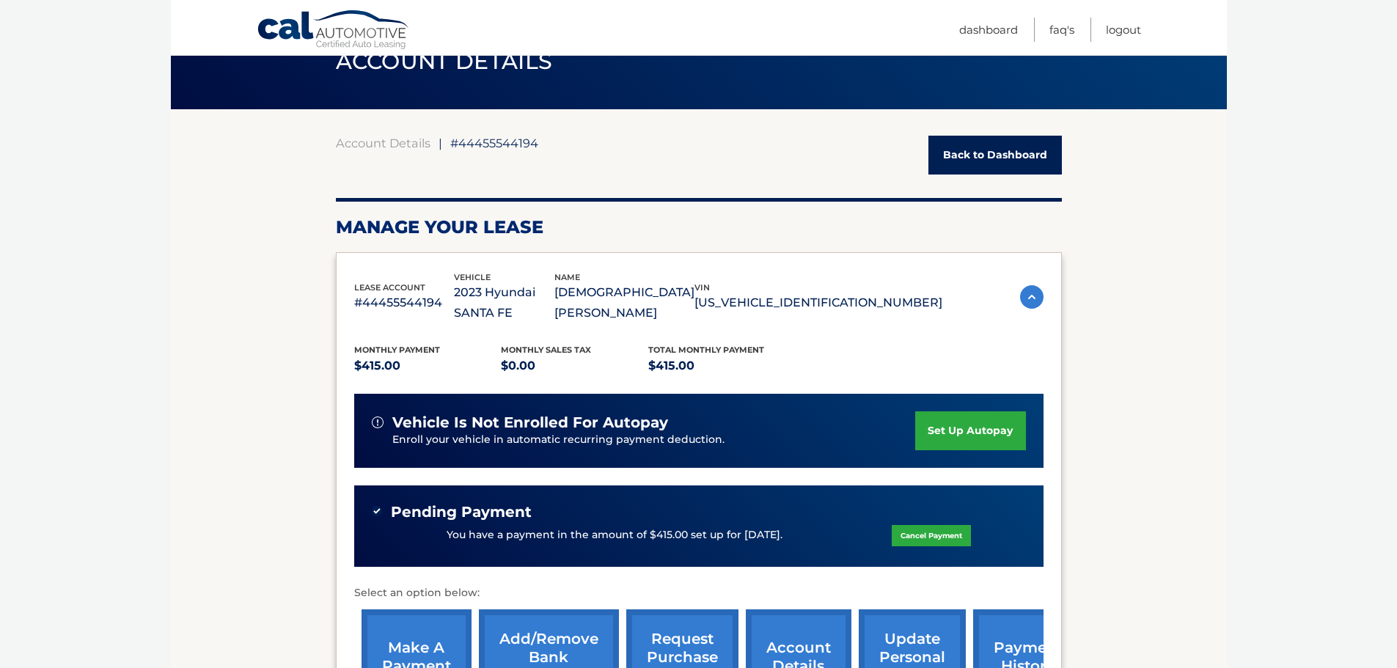
scroll to position [0, 0]
